Goal: Navigation & Orientation: Understand site structure

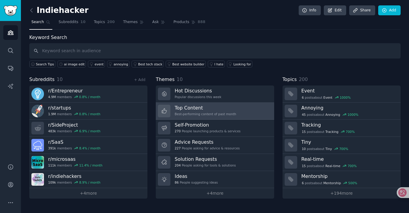
click at [203, 106] on h3 "Top Content" at bounding box center [206, 107] width 62 height 6
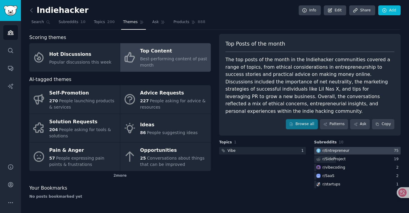
click at [340, 147] on div "r/ Entrepreneur" at bounding box center [333, 150] width 36 height 7
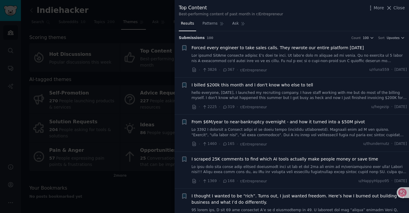
scroll to position [2, 0]
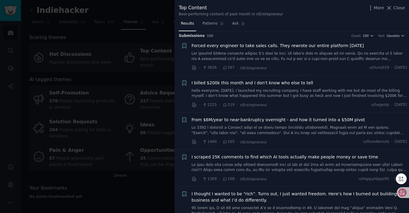
click at [400, 193] on icon at bounding box center [403, 192] width 6 height 6
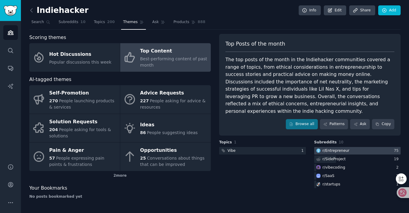
click at [359, 147] on div at bounding box center [358, 150] width 87 height 7
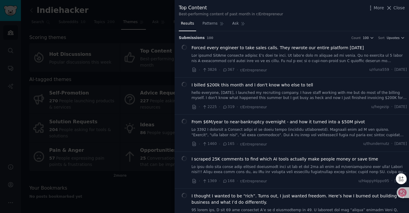
click at [402, 192] on icon at bounding box center [403, 192] width 6 height 6
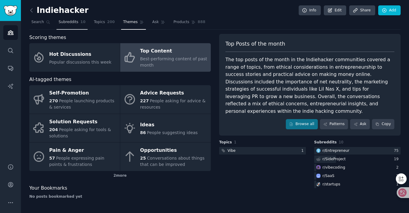
click at [74, 22] on span "Subreddits" at bounding box center [69, 21] width 20 height 5
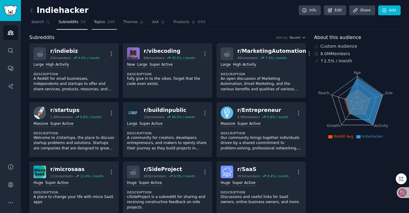
click at [107, 24] on span "200" at bounding box center [111, 21] width 8 height 5
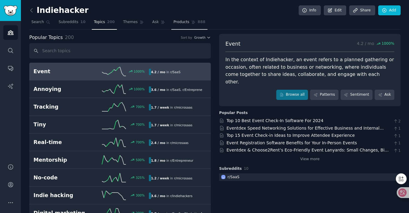
click at [187, 23] on link "Products 888" at bounding box center [190, 23] width 36 height 12
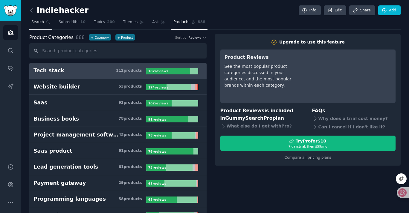
click at [43, 23] on span "Search" at bounding box center [37, 21] width 13 height 5
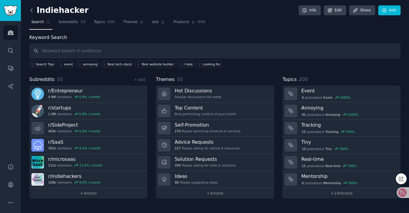
click at [31, 8] on icon at bounding box center [32, 10] width 2 height 4
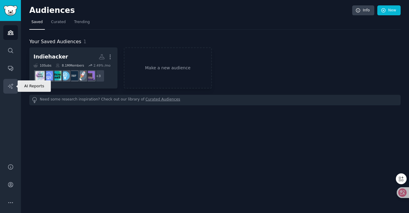
click at [8, 87] on icon "Sidebar" at bounding box center [10, 86] width 6 height 6
